Goal: Task Accomplishment & Management: Complete application form

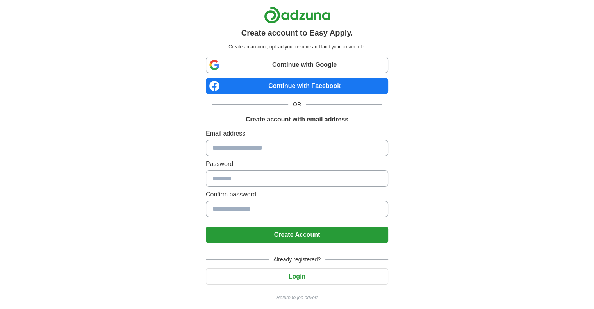
click at [269, 146] on input at bounding box center [297, 148] width 182 height 16
click at [313, 59] on link "Continue with Google" at bounding box center [297, 65] width 182 height 16
click at [217, 150] on input at bounding box center [297, 148] width 182 height 16
click at [269, 141] on input at bounding box center [297, 148] width 182 height 16
click at [285, 153] on input at bounding box center [297, 148] width 182 height 16
